Goal: Task Accomplishment & Management: Manage account settings

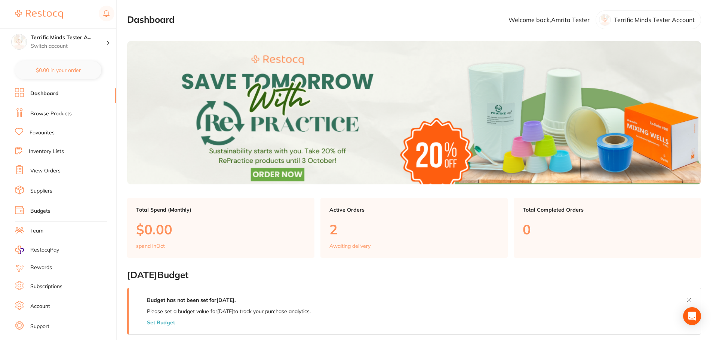
click at [54, 283] on link "Subscriptions" at bounding box center [46, 286] width 32 height 7
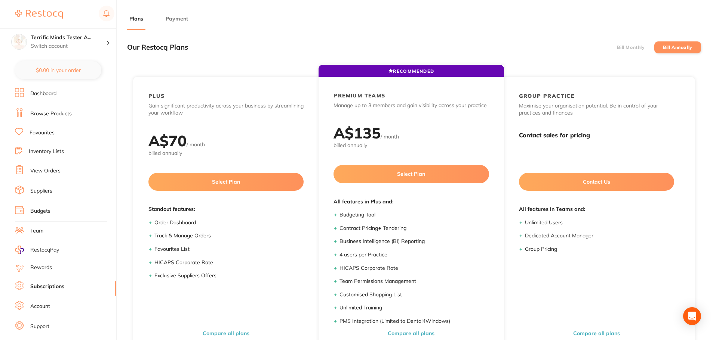
click at [623, 47] on label "Bill Monthly" at bounding box center [631, 47] width 28 height 5
click at [617, 47] on input "Bill Monthly" at bounding box center [617, 47] width 0 height 0
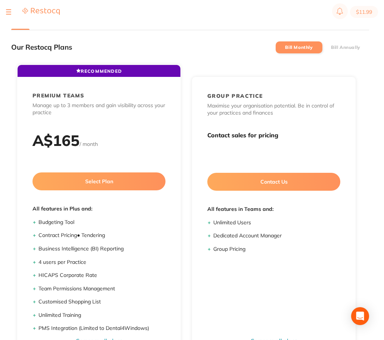
drag, startPoint x: 36, startPoint y: 15, endPoint x: 31, endPoint y: 17, distance: 5.7
click at [36, 15] on img at bounding box center [40, 11] width 37 height 8
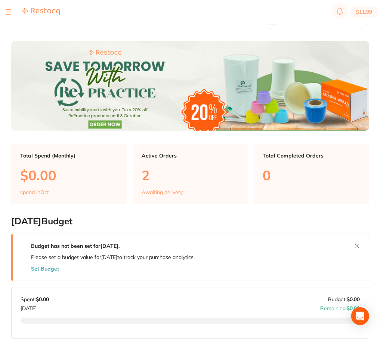
click at [12, 9] on div at bounding box center [33, 11] width 54 height 9
click at [8, 16] on div at bounding box center [8, 11] width 5 height 9
click at [8, 13] on div at bounding box center [8, 11] width 5 height 9
click at [8, 12] on div at bounding box center [8, 11] width 5 height 9
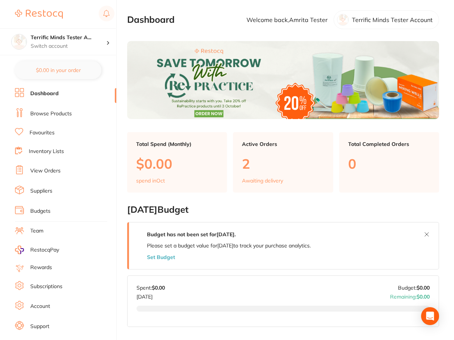
click at [39, 285] on link "Subscriptions" at bounding box center [46, 286] width 32 height 7
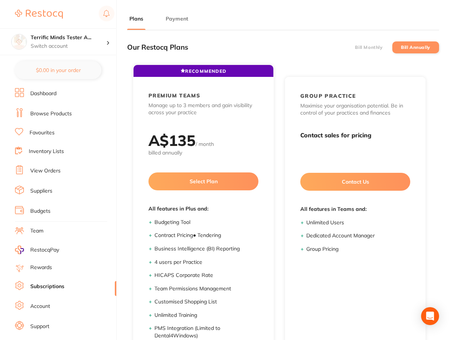
click at [360, 49] on label "Bill Monthly" at bounding box center [369, 47] width 28 height 5
click at [355, 47] on input "Bill Monthly" at bounding box center [355, 47] width 0 height 0
click at [401, 45] on label "Bill Annually" at bounding box center [416, 47] width 30 height 5
click at [401, 47] on input "Bill Annually" at bounding box center [401, 47] width 0 height 0
click at [361, 50] on li "Bill Monthly" at bounding box center [368, 47] width 47 height 12
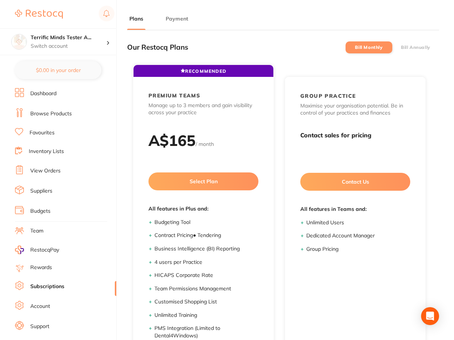
click at [176, 21] on button "Payment" at bounding box center [176, 18] width 27 height 7
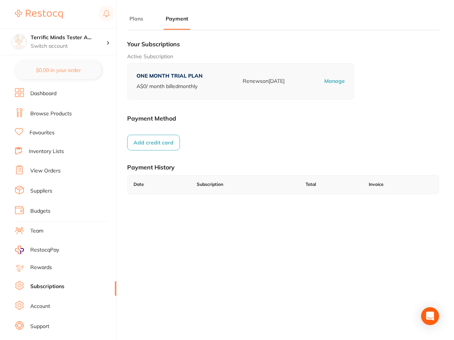
click at [140, 18] on button "Plans" at bounding box center [136, 18] width 18 height 7
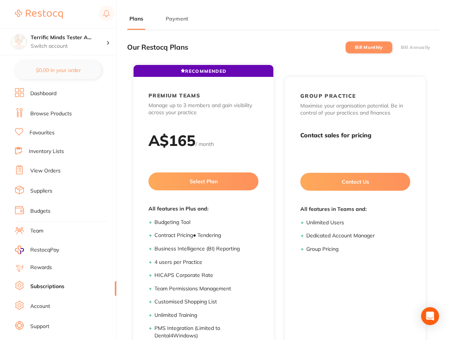
click at [47, 284] on link "Subscriptions" at bounding box center [47, 286] width 34 height 7
click at [47, 266] on link "Rewards" at bounding box center [41, 267] width 22 height 7
click at [49, 215] on link "Budgets" at bounding box center [40, 211] width 20 height 7
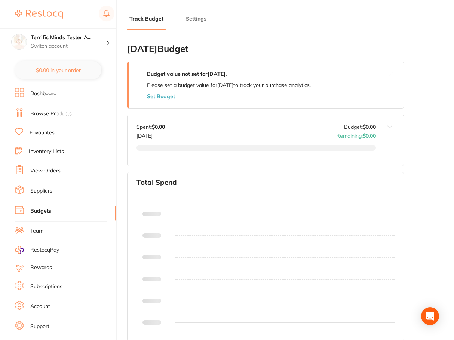
type input "0.0"
click at [51, 284] on link "Subscriptions" at bounding box center [46, 286] width 32 height 7
